Goal: Information Seeking & Learning: Learn about a topic

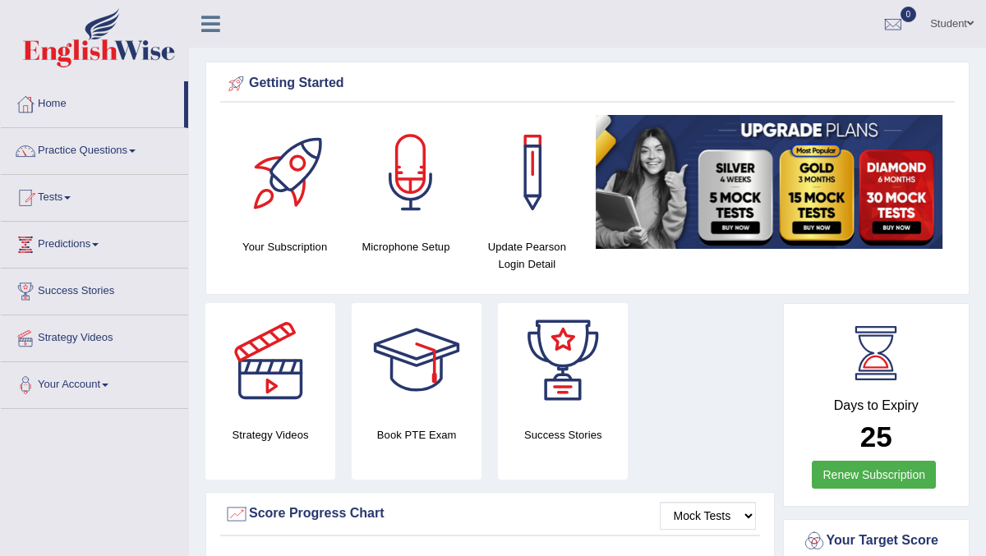
click at [966, 35] on link "Student" at bounding box center [952, 21] width 68 height 43
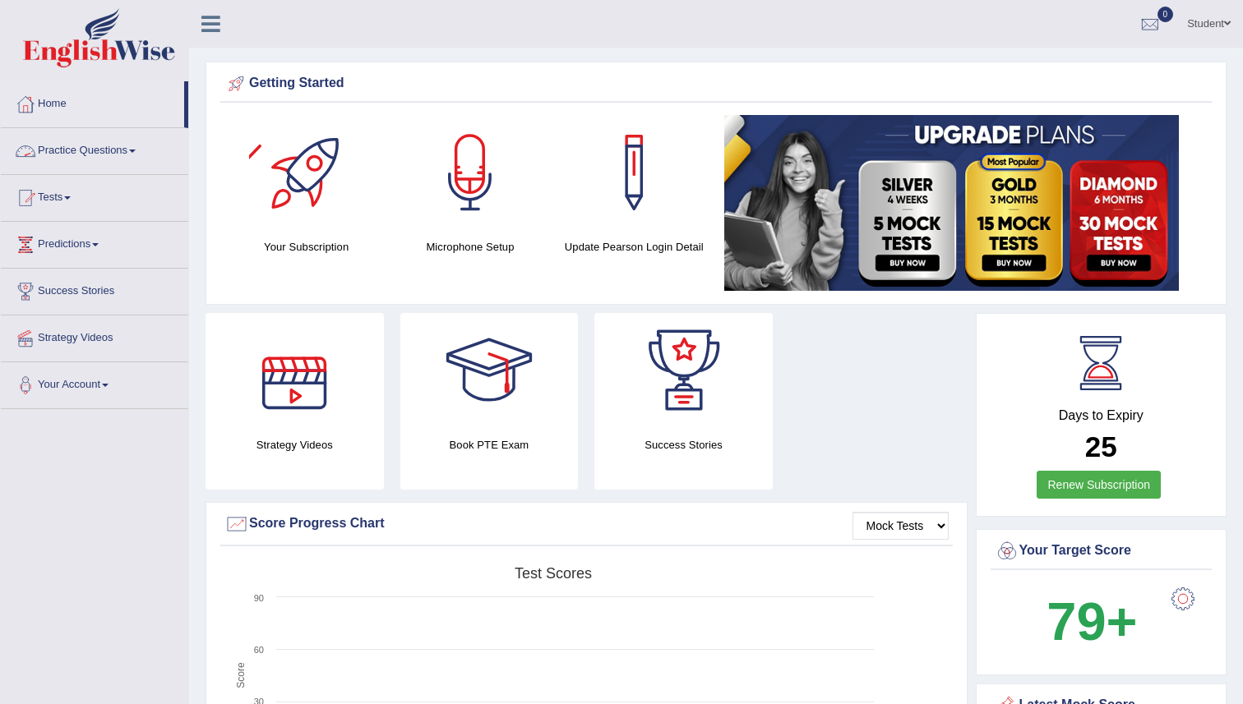
click at [145, 155] on link "Practice Questions" at bounding box center [94, 148] width 187 height 41
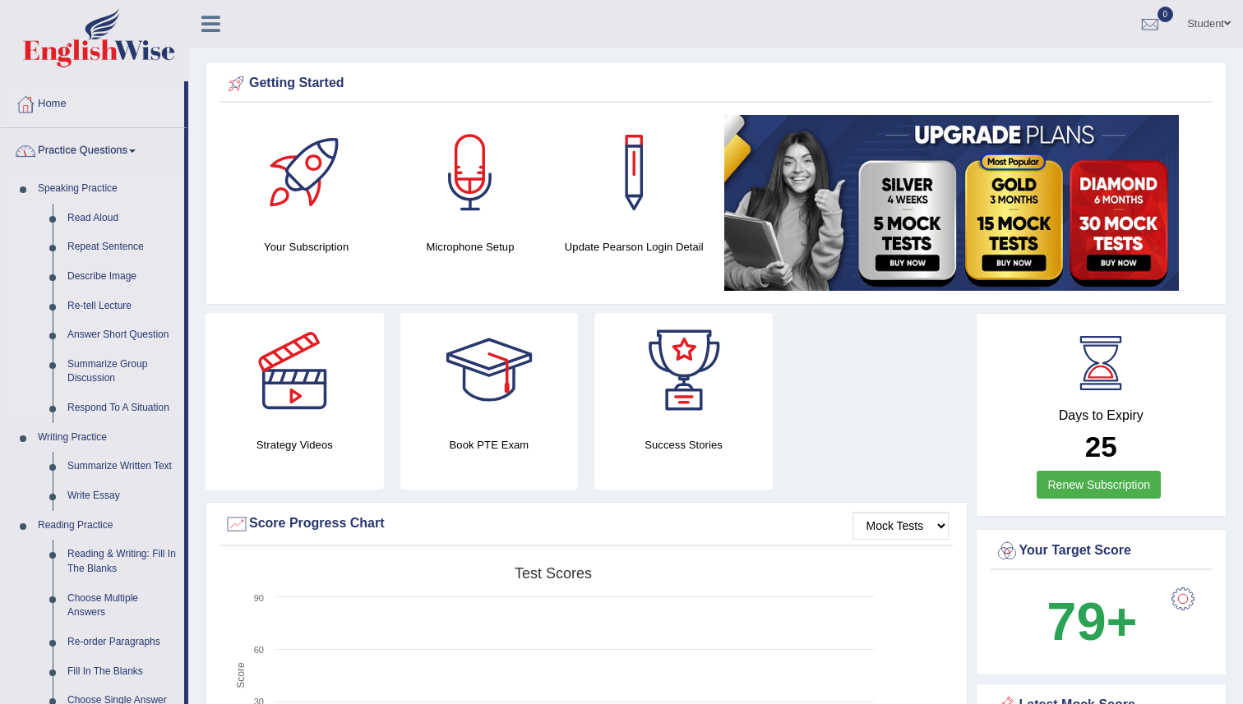
click at [113, 194] on link "Speaking Practice" at bounding box center [107, 189] width 154 height 30
click at [115, 213] on link "Read Aloud" at bounding box center [122, 219] width 124 height 30
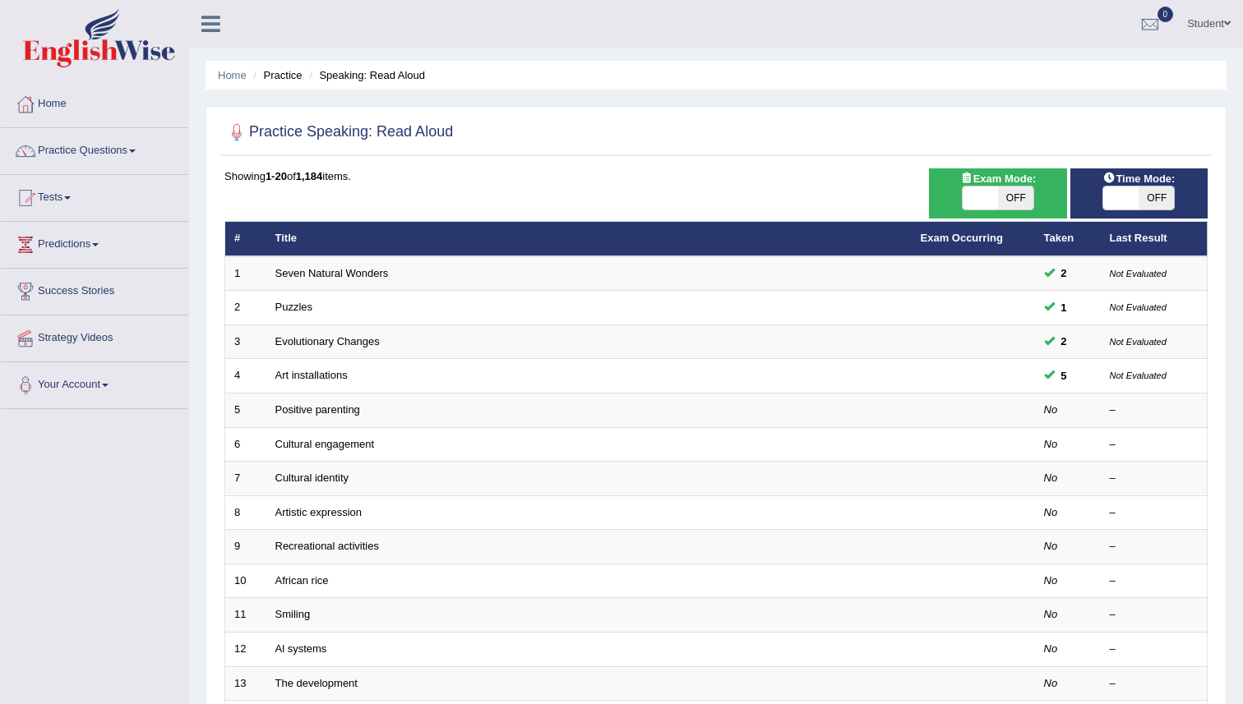
click at [111, 156] on link "Practice Questions" at bounding box center [94, 148] width 187 height 41
